Goal: Task Accomplishment & Management: Use online tool/utility

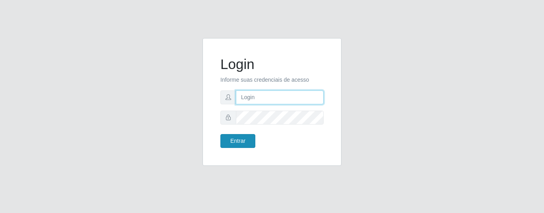
type input "precobom@rejane"
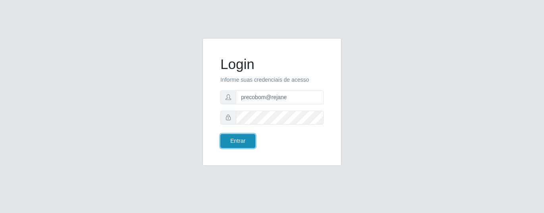
click at [241, 138] on button "Entrar" at bounding box center [237, 141] width 35 height 14
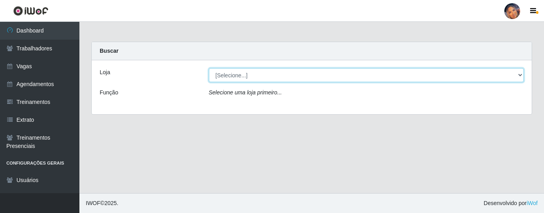
click at [282, 78] on select "[Selecione...] Supermercado Preço Bom" at bounding box center [366, 75] width 315 height 14
select select "169"
click at [209, 68] on select "[Selecione...] Supermercado Preço Bom" at bounding box center [366, 75] width 315 height 14
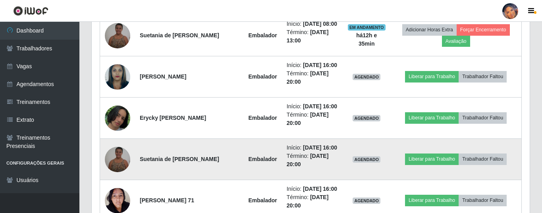
scroll to position [516, 0]
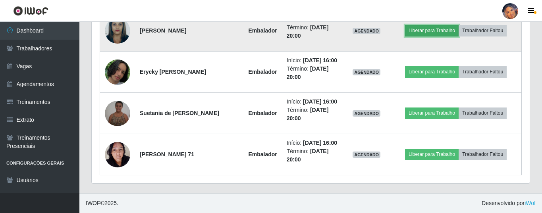
click at [429, 36] on button "Liberar para Trabalho" at bounding box center [432, 30] width 54 height 11
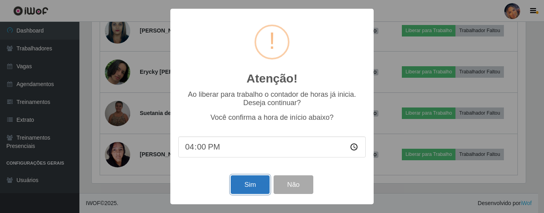
click at [252, 185] on button "Sim" at bounding box center [250, 185] width 39 height 19
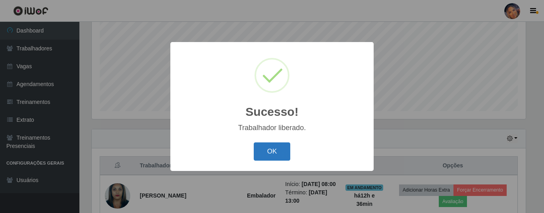
click at [268, 155] on button "OK" at bounding box center [272, 152] width 37 height 19
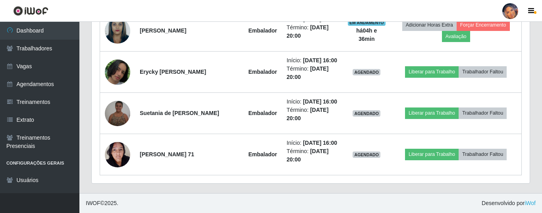
scroll to position [570, 0]
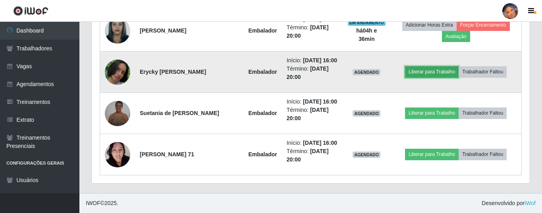
click at [428, 66] on button "Liberar para Trabalho" at bounding box center [432, 71] width 54 height 11
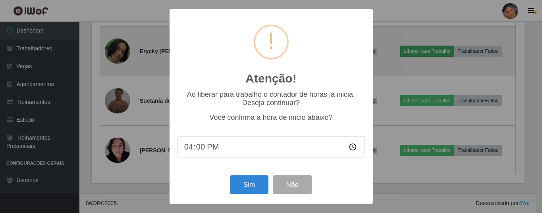
scroll to position [165, 434]
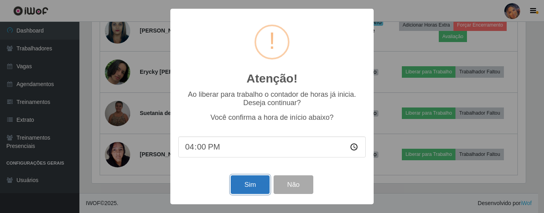
click at [255, 183] on button "Sim" at bounding box center [250, 185] width 39 height 19
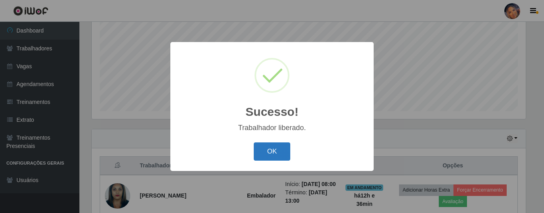
click at [275, 154] on button "OK" at bounding box center [272, 152] width 37 height 19
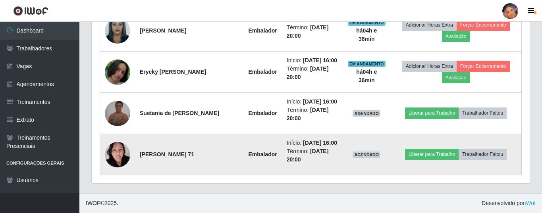
scroll to position [570, 0]
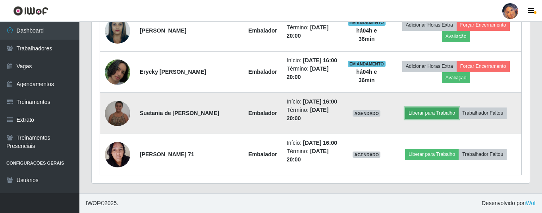
click at [432, 108] on button "Liberar para Trabalho" at bounding box center [432, 113] width 54 height 11
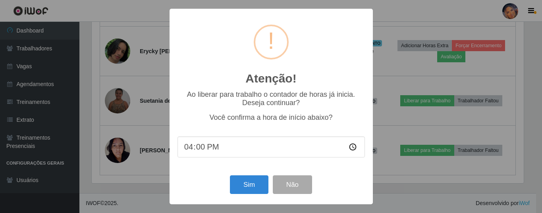
scroll to position [165, 434]
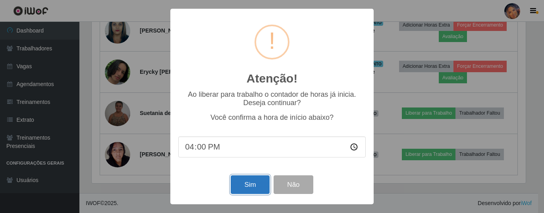
click at [247, 185] on button "Sim" at bounding box center [250, 185] width 39 height 19
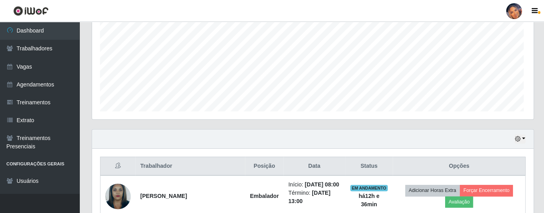
scroll to position [0, 0]
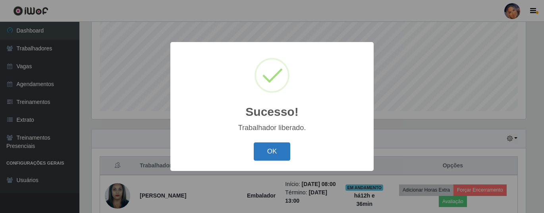
click at [273, 145] on button "OK" at bounding box center [272, 152] width 37 height 19
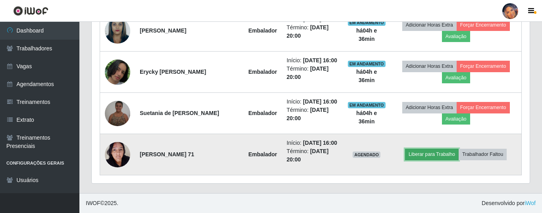
click at [442, 152] on button "Liberar para Trabalho" at bounding box center [432, 154] width 54 height 11
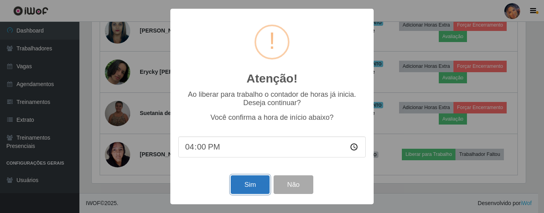
click at [250, 184] on button "Sim" at bounding box center [250, 185] width 39 height 19
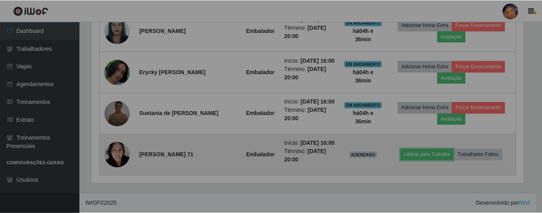
scroll to position [165, 438]
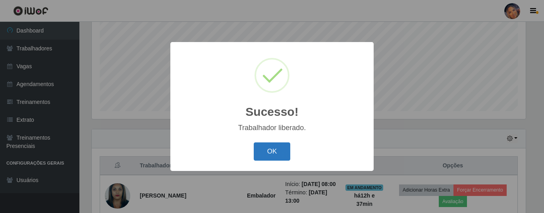
click at [271, 151] on button "OK" at bounding box center [272, 152] width 37 height 19
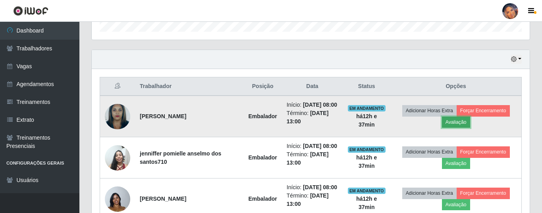
click at [464, 128] on button "Avaliação" at bounding box center [456, 122] width 28 height 11
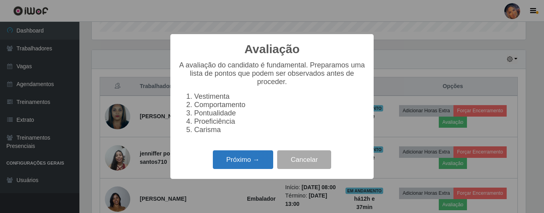
click at [252, 166] on button "Próximo →" at bounding box center [243, 159] width 60 height 19
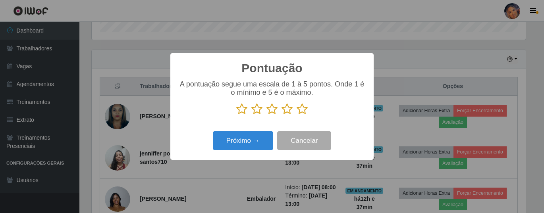
click at [301, 111] on icon at bounding box center [302, 109] width 11 height 12
click at [297, 115] on input "radio" at bounding box center [297, 115] width 0 height 0
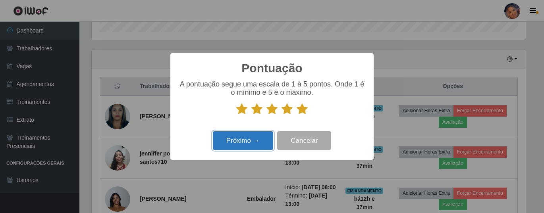
click at [234, 144] on button "Próximo →" at bounding box center [243, 140] width 60 height 19
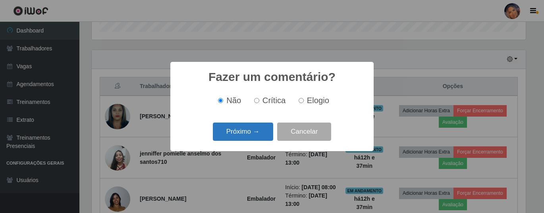
click at [253, 130] on button "Próximo →" at bounding box center [243, 132] width 60 height 19
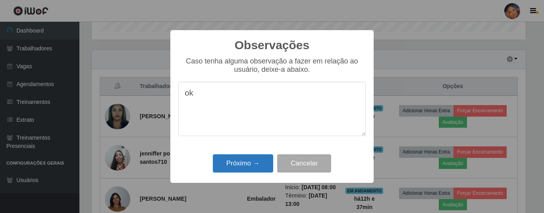
type textarea "ok"
click at [268, 165] on button "Próximo →" at bounding box center [243, 163] width 60 height 19
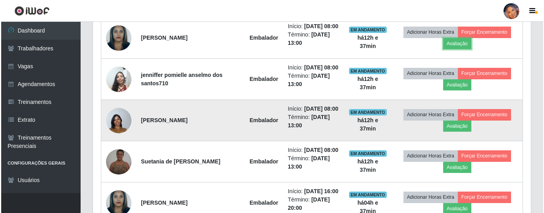
scroll to position [332, 0]
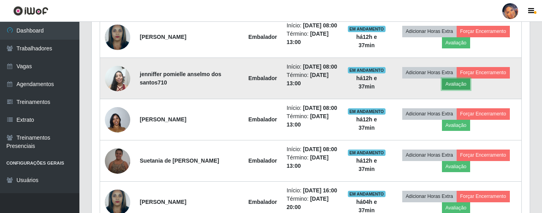
click at [459, 90] on button "Avaliação" at bounding box center [456, 84] width 28 height 11
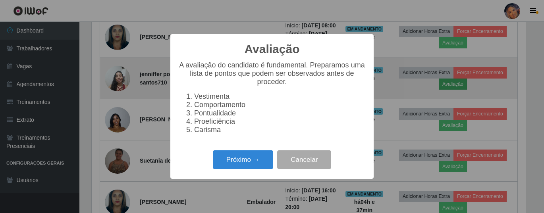
scroll to position [165, 434]
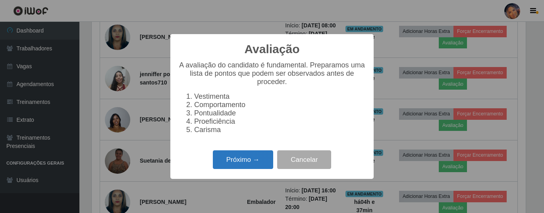
click at [251, 164] on button "Próximo →" at bounding box center [243, 159] width 60 height 19
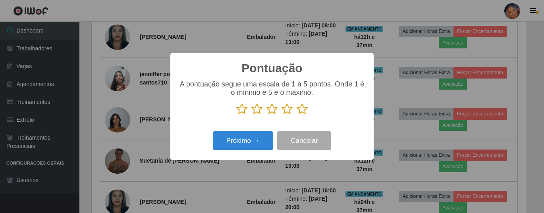
click at [302, 112] on icon at bounding box center [302, 109] width 11 height 12
click at [297, 115] on input "radio" at bounding box center [297, 115] width 0 height 0
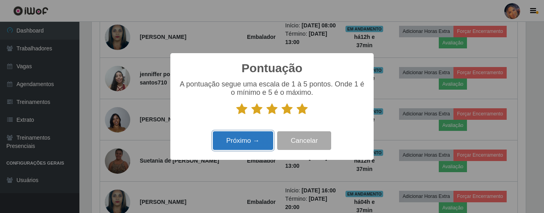
click at [249, 137] on button "Próximo →" at bounding box center [243, 140] width 60 height 19
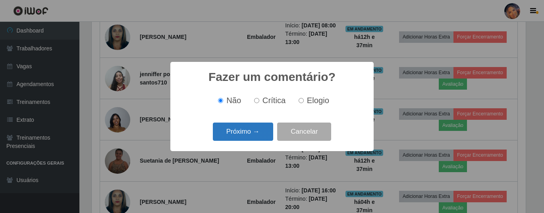
click at [245, 135] on button "Próximo →" at bounding box center [243, 132] width 60 height 19
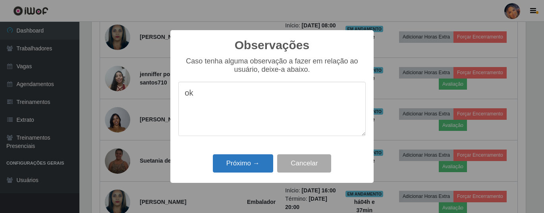
type textarea "ok"
click at [245, 164] on button "Próximo →" at bounding box center [243, 163] width 60 height 19
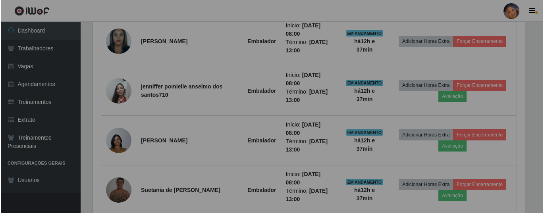
scroll to position [165, 438]
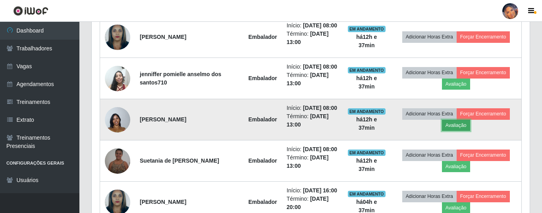
click at [463, 131] on button "Avaliação" at bounding box center [456, 125] width 28 height 11
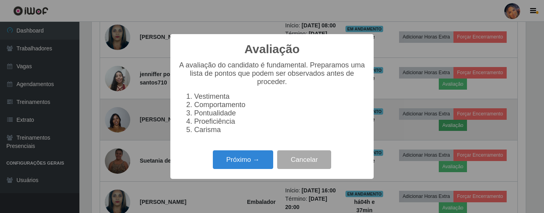
scroll to position [165, 434]
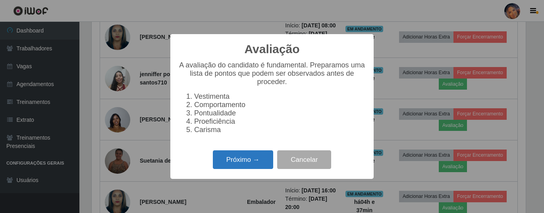
click at [252, 163] on button "Próximo →" at bounding box center [243, 159] width 60 height 19
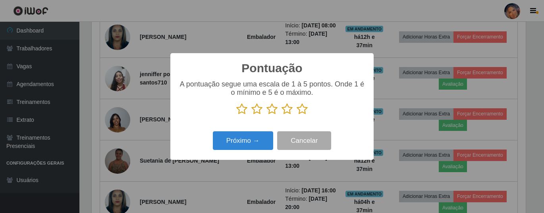
scroll to position [396899, 396630]
click at [304, 111] on icon at bounding box center [302, 109] width 11 height 12
click at [297, 115] on input "radio" at bounding box center [297, 115] width 0 height 0
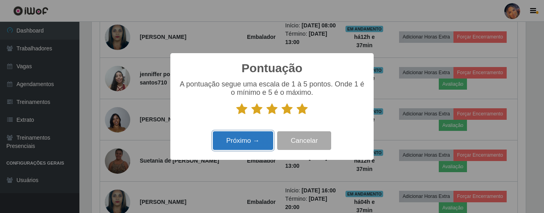
click at [252, 136] on button "Próximo →" at bounding box center [243, 140] width 60 height 19
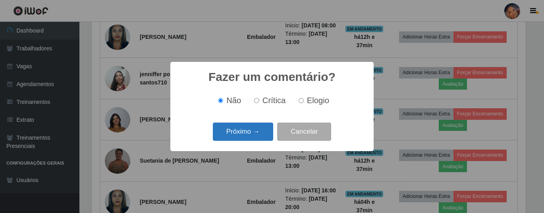
click at [245, 131] on button "Próximo →" at bounding box center [243, 132] width 60 height 19
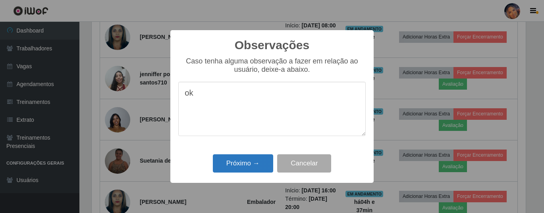
type textarea "ok"
click at [251, 159] on button "Próximo →" at bounding box center [243, 163] width 60 height 19
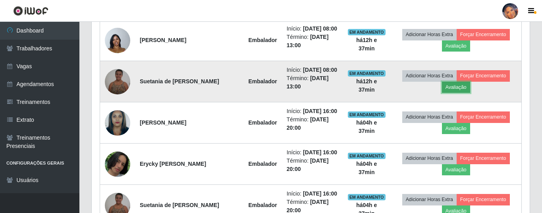
click at [459, 93] on button "Avaliação" at bounding box center [456, 87] width 28 height 11
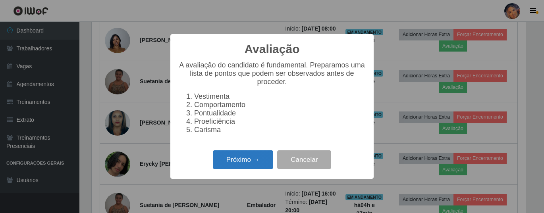
click at [234, 165] on button "Próximo →" at bounding box center [243, 159] width 60 height 19
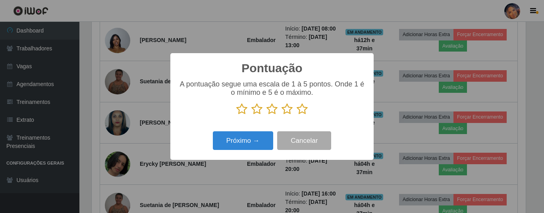
click at [301, 111] on icon at bounding box center [302, 109] width 11 height 12
click at [297, 115] on input "radio" at bounding box center [297, 115] width 0 height 0
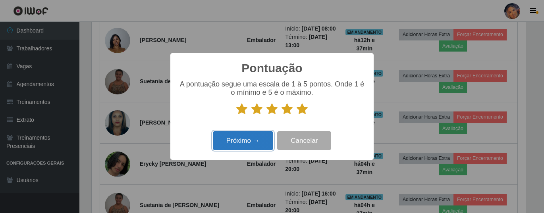
click at [248, 138] on button "Próximo →" at bounding box center [243, 140] width 60 height 19
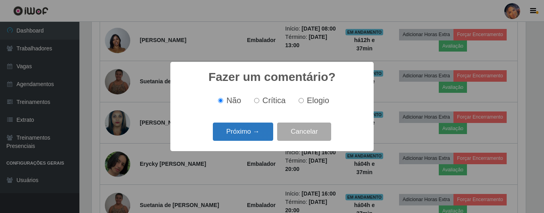
click at [241, 127] on button "Próximo →" at bounding box center [243, 132] width 60 height 19
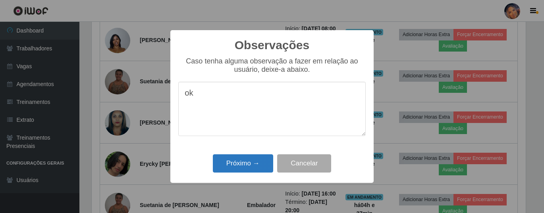
type textarea "ok"
drag, startPoint x: 253, startPoint y: 171, endPoint x: 250, endPoint y: 168, distance: 4.5
click at [250, 168] on button "Próximo →" at bounding box center [243, 163] width 60 height 19
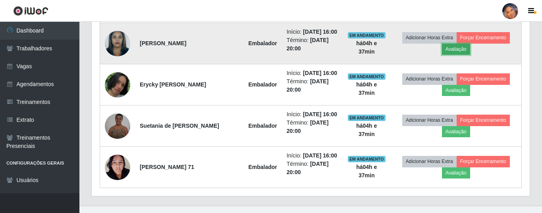
click at [458, 55] on button "Avaliação" at bounding box center [456, 49] width 28 height 11
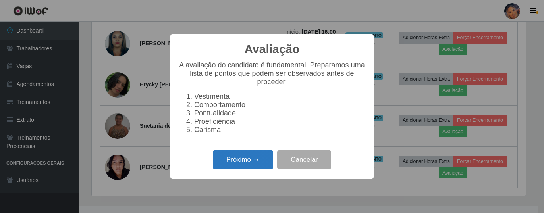
click at [247, 164] on button "Próximo →" at bounding box center [243, 159] width 60 height 19
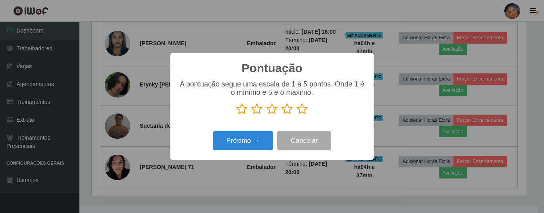
click at [304, 110] on icon at bounding box center [302, 109] width 11 height 12
click at [297, 115] on input "radio" at bounding box center [297, 115] width 0 height 0
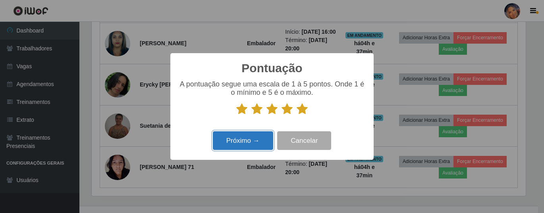
click at [241, 144] on button "Próximo →" at bounding box center [243, 140] width 60 height 19
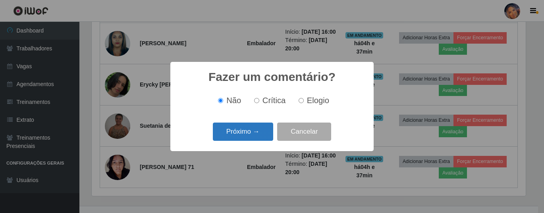
click at [244, 130] on button "Próximo →" at bounding box center [243, 132] width 60 height 19
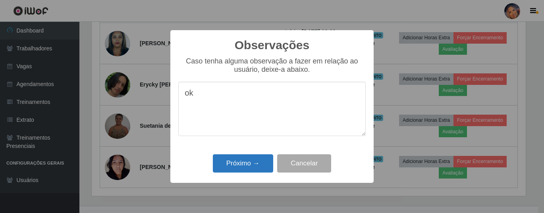
type textarea "ok"
click at [250, 166] on button "Próximo →" at bounding box center [243, 163] width 60 height 19
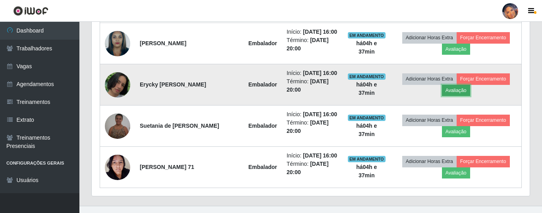
click at [453, 96] on button "Avaliação" at bounding box center [456, 90] width 28 height 11
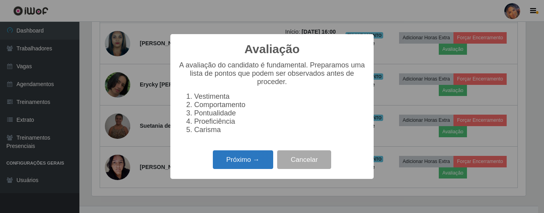
click at [235, 164] on button "Próximo →" at bounding box center [243, 159] width 60 height 19
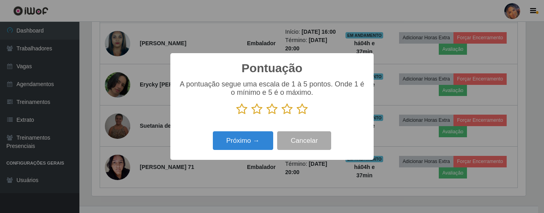
click at [300, 109] on icon at bounding box center [302, 109] width 11 height 12
click at [297, 115] on input "radio" at bounding box center [297, 115] width 0 height 0
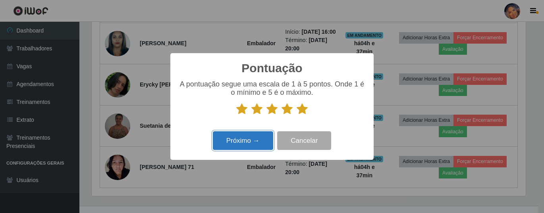
click at [232, 141] on button "Próximo →" at bounding box center [243, 140] width 60 height 19
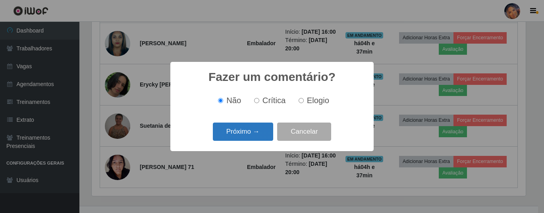
click at [245, 135] on button "Próximo →" at bounding box center [243, 132] width 60 height 19
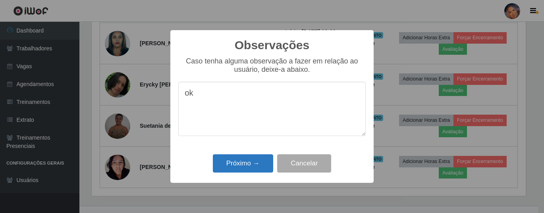
type textarea "ok"
click at [255, 164] on button "Próximo →" at bounding box center [243, 163] width 60 height 19
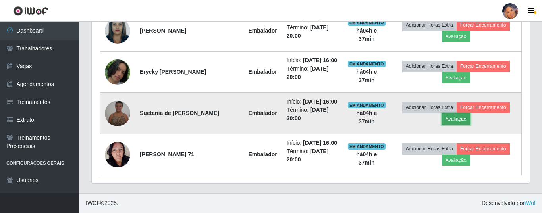
click at [456, 114] on button "Avaliação" at bounding box center [456, 119] width 28 height 11
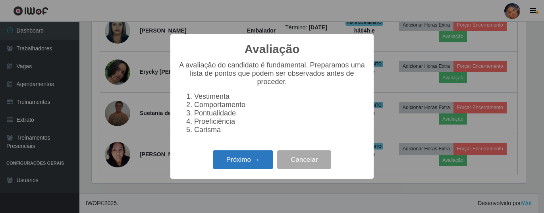
click at [247, 162] on button "Próximo →" at bounding box center [243, 159] width 60 height 19
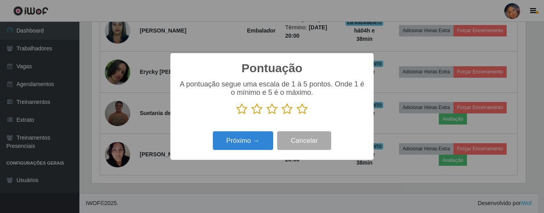
click at [302, 109] on icon at bounding box center [302, 109] width 11 height 12
click at [297, 115] on input "radio" at bounding box center [297, 115] width 0 height 0
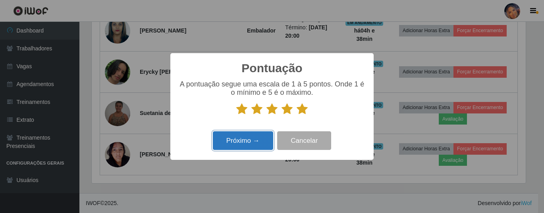
click at [244, 143] on button "Próximo →" at bounding box center [243, 140] width 60 height 19
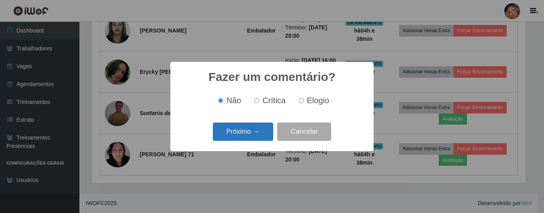
click at [251, 133] on button "Próximo →" at bounding box center [243, 132] width 60 height 19
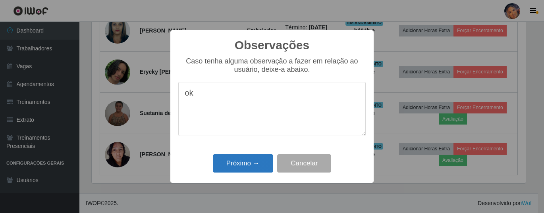
type textarea "ok"
click at [244, 161] on button "Próximo →" at bounding box center [243, 163] width 60 height 19
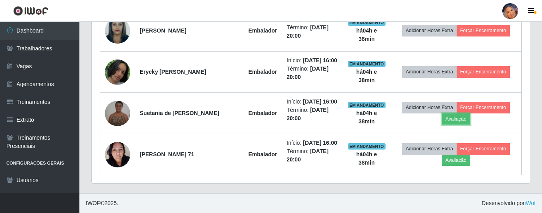
scroll to position [165, 438]
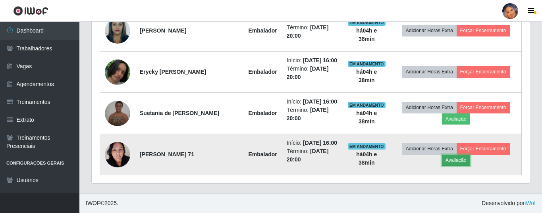
click at [456, 155] on button "Avaliação" at bounding box center [456, 160] width 28 height 11
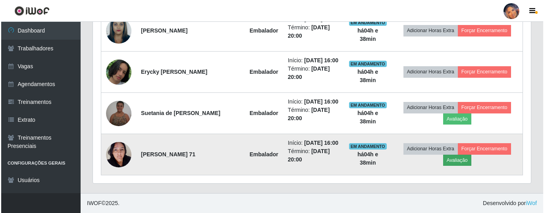
scroll to position [165, 434]
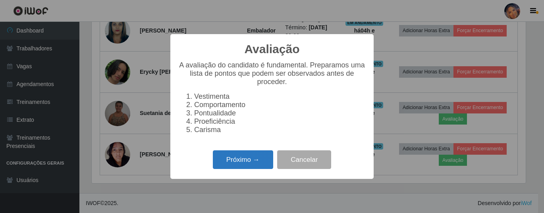
click at [228, 169] on button "Próximo →" at bounding box center [243, 159] width 60 height 19
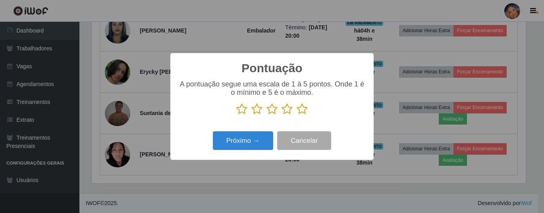
click at [300, 110] on icon at bounding box center [302, 109] width 11 height 12
click at [297, 115] on input "radio" at bounding box center [297, 115] width 0 height 0
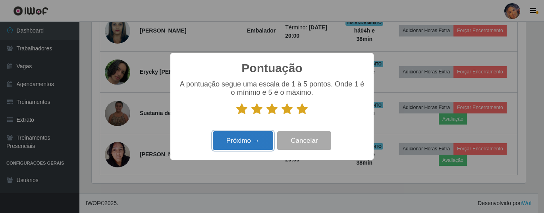
click at [244, 147] on button "Próximo →" at bounding box center [243, 140] width 60 height 19
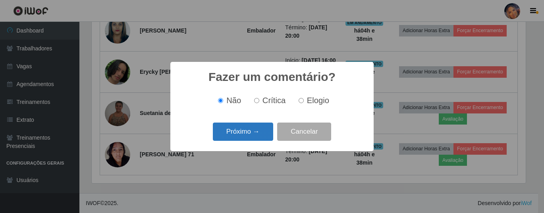
click at [249, 133] on button "Próximo →" at bounding box center [243, 132] width 60 height 19
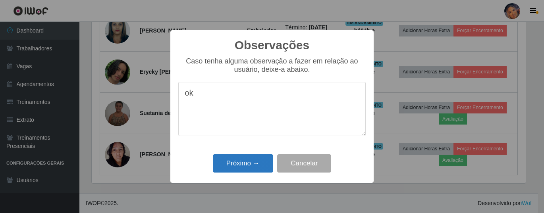
type textarea "ok"
click at [254, 163] on button "Próximo →" at bounding box center [243, 163] width 60 height 19
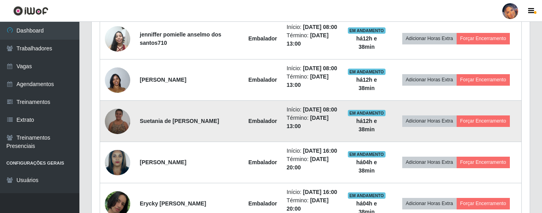
scroll to position [332, 0]
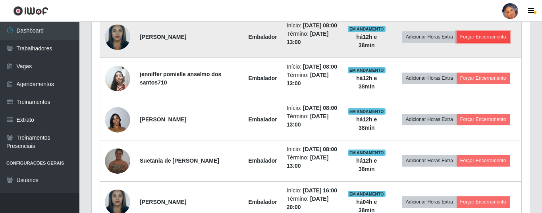
click at [491, 42] on button "Forçar Encerramento" at bounding box center [483, 36] width 53 height 11
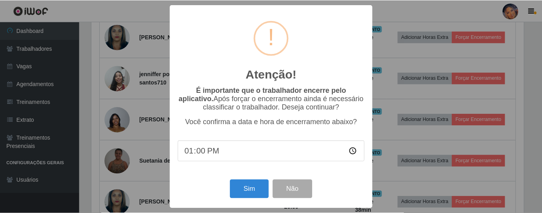
scroll to position [2, 0]
click at [246, 187] on button "Sim" at bounding box center [250, 189] width 39 height 19
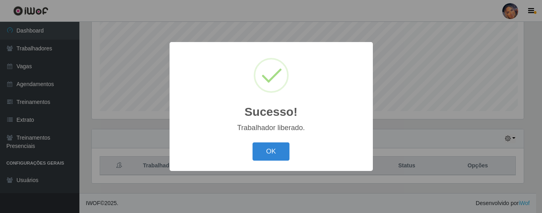
scroll to position [165, 434]
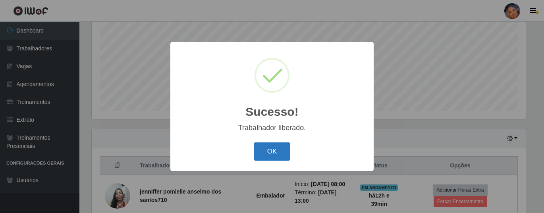
click at [274, 149] on button "OK" at bounding box center [272, 152] width 37 height 19
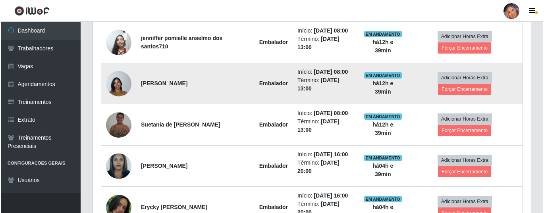
scroll to position [292, 0]
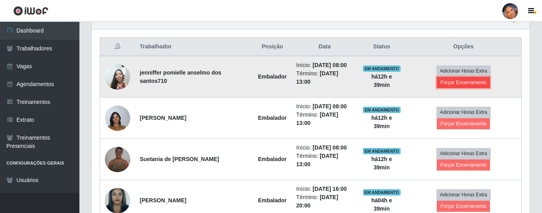
click at [474, 80] on button "Forçar Encerramento" at bounding box center [463, 82] width 53 height 11
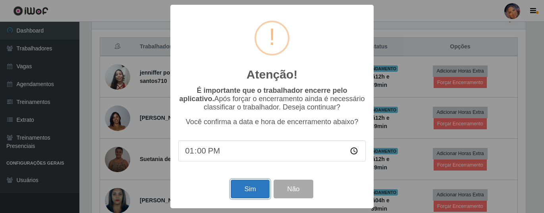
click at [244, 192] on button "Sim" at bounding box center [250, 189] width 39 height 19
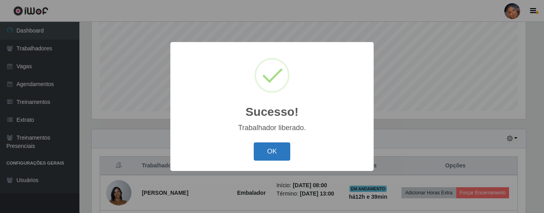
click at [277, 147] on button "OK" at bounding box center [272, 152] width 37 height 19
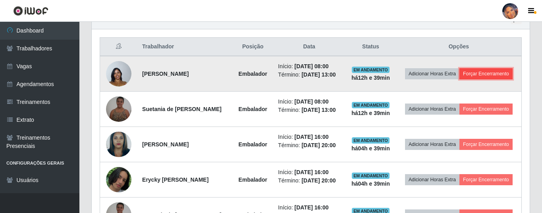
click at [460, 79] on button "Forçar Encerramento" at bounding box center [485, 73] width 53 height 11
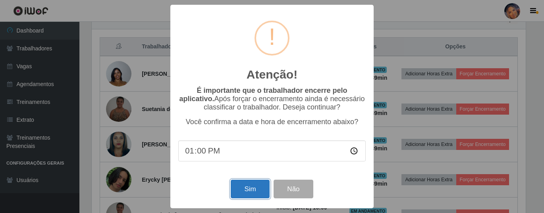
click at [253, 191] on button "Sim" at bounding box center [250, 189] width 39 height 19
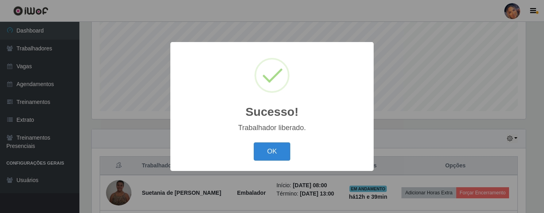
drag, startPoint x: 278, startPoint y: 154, endPoint x: 294, endPoint y: 142, distance: 19.6
click at [278, 153] on button "OK" at bounding box center [272, 152] width 37 height 19
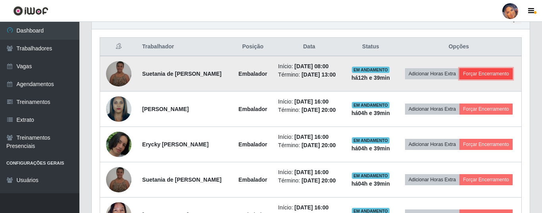
click at [459, 79] on button "Forçar Encerramento" at bounding box center [485, 73] width 53 height 11
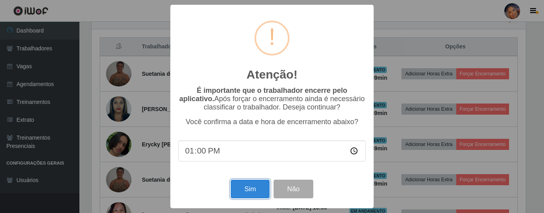
click at [243, 191] on button "Sim" at bounding box center [250, 189] width 39 height 19
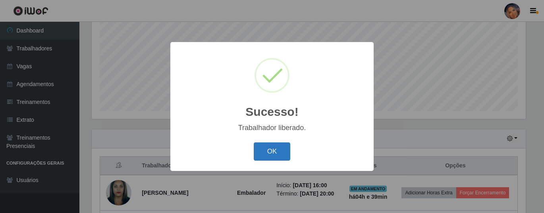
click at [264, 148] on button "OK" at bounding box center [272, 152] width 37 height 19
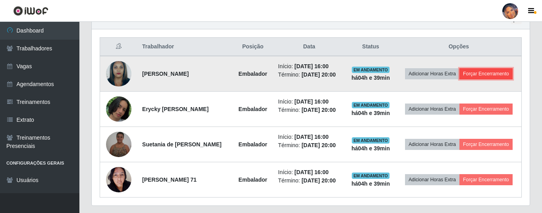
click at [463, 79] on button "Forçar Encerramento" at bounding box center [485, 73] width 53 height 11
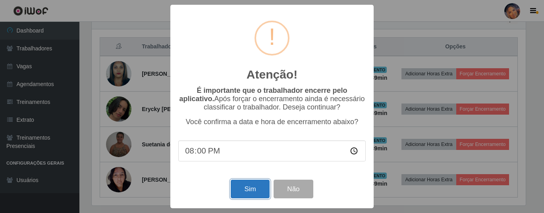
click at [255, 188] on button "Sim" at bounding box center [250, 189] width 39 height 19
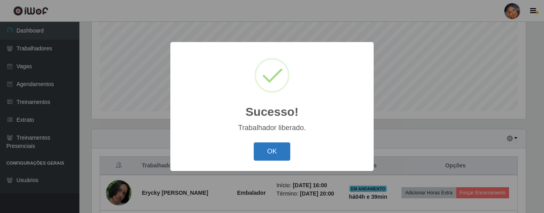
click at [262, 153] on button "OK" at bounding box center [272, 152] width 37 height 19
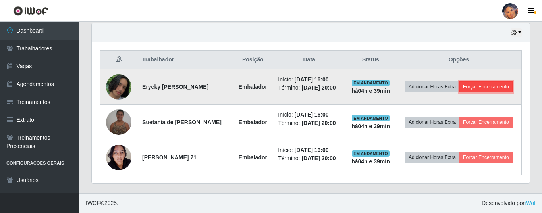
click at [464, 83] on button "Forçar Encerramento" at bounding box center [485, 86] width 53 height 11
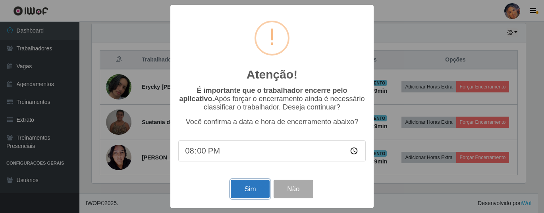
click at [244, 193] on button "Sim" at bounding box center [250, 189] width 39 height 19
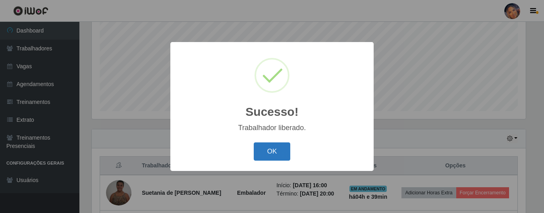
click at [271, 150] on button "OK" at bounding box center [272, 152] width 37 height 19
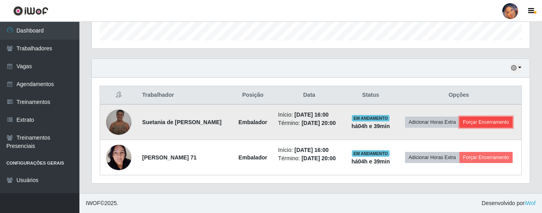
click at [466, 119] on button "Forçar Encerramento" at bounding box center [485, 122] width 53 height 11
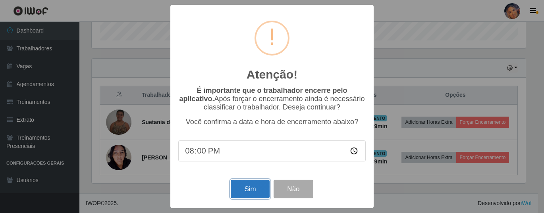
click at [249, 181] on button "Sim" at bounding box center [250, 189] width 39 height 19
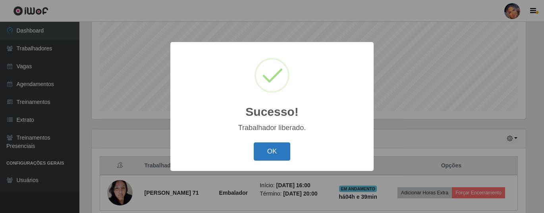
click at [266, 148] on button "OK" at bounding box center [272, 152] width 37 height 19
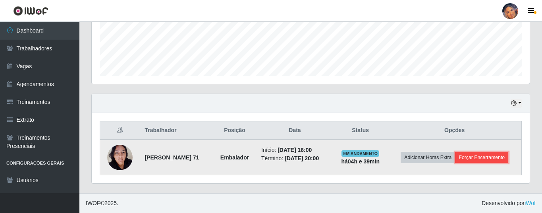
click at [469, 157] on button "Forçar Encerramento" at bounding box center [481, 157] width 53 height 11
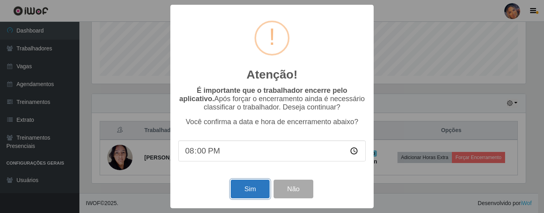
click at [247, 189] on button "Sim" at bounding box center [250, 189] width 39 height 19
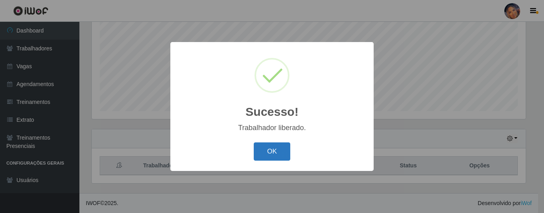
click at [264, 156] on button "OK" at bounding box center [272, 152] width 37 height 19
